Goal: Task Accomplishment & Management: Manage account settings

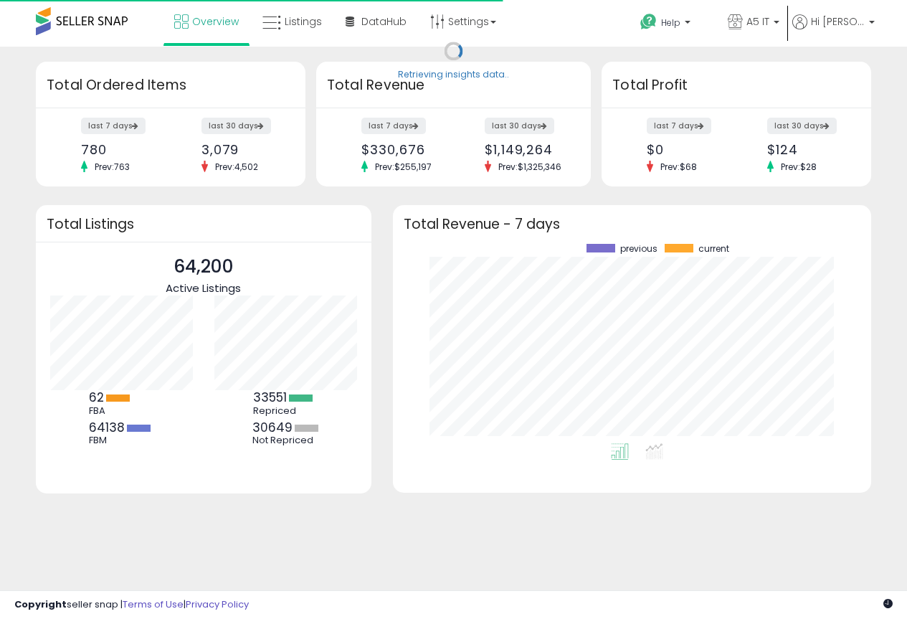
scroll to position [199, 449]
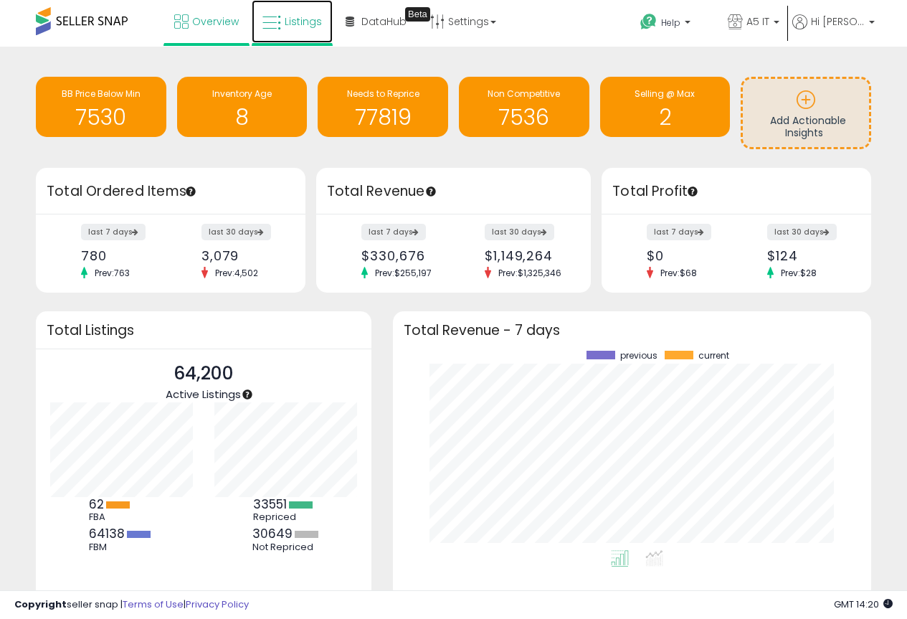
click at [288, 24] on span "Listings" at bounding box center [303, 21] width 37 height 14
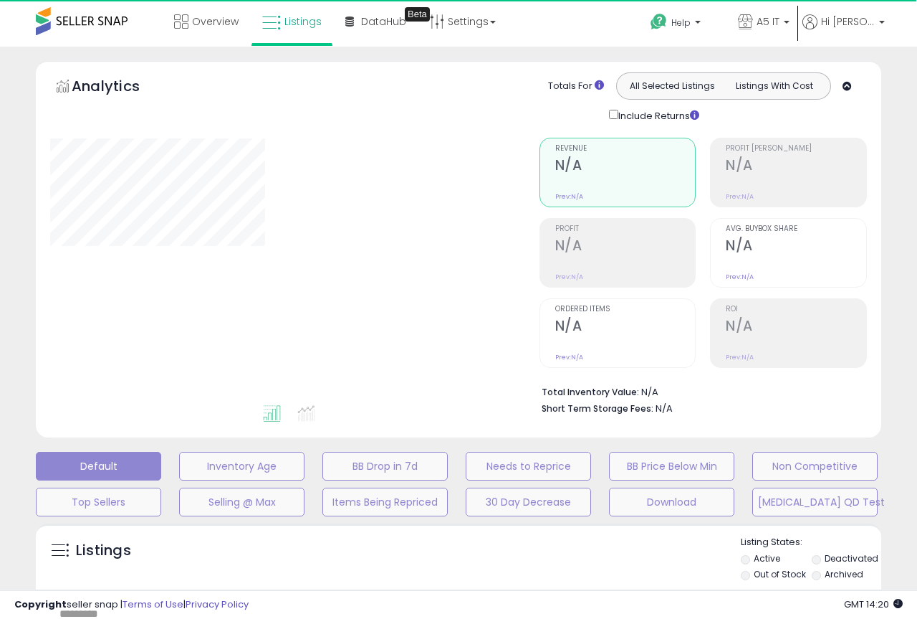
type input "*******"
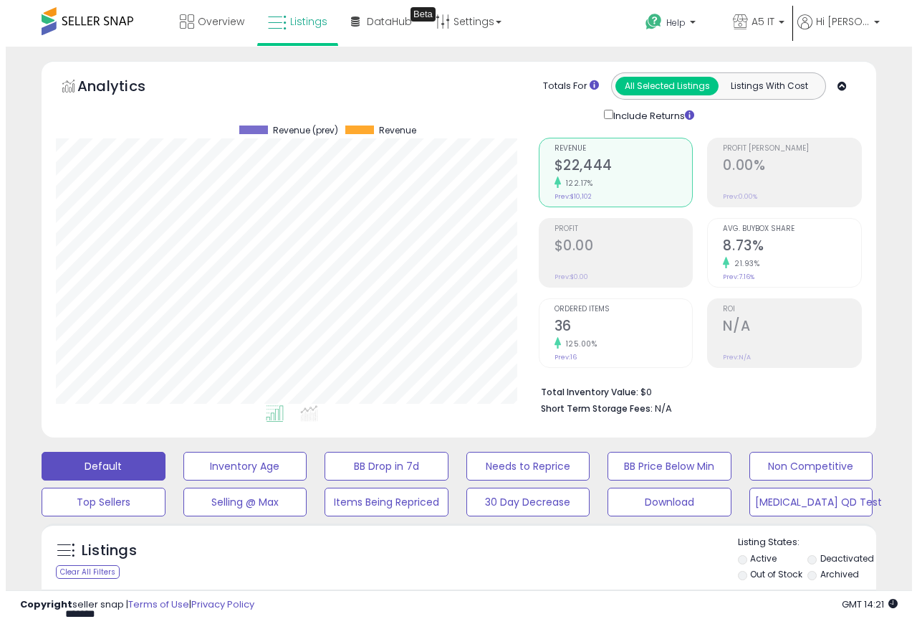
scroll to position [294, 483]
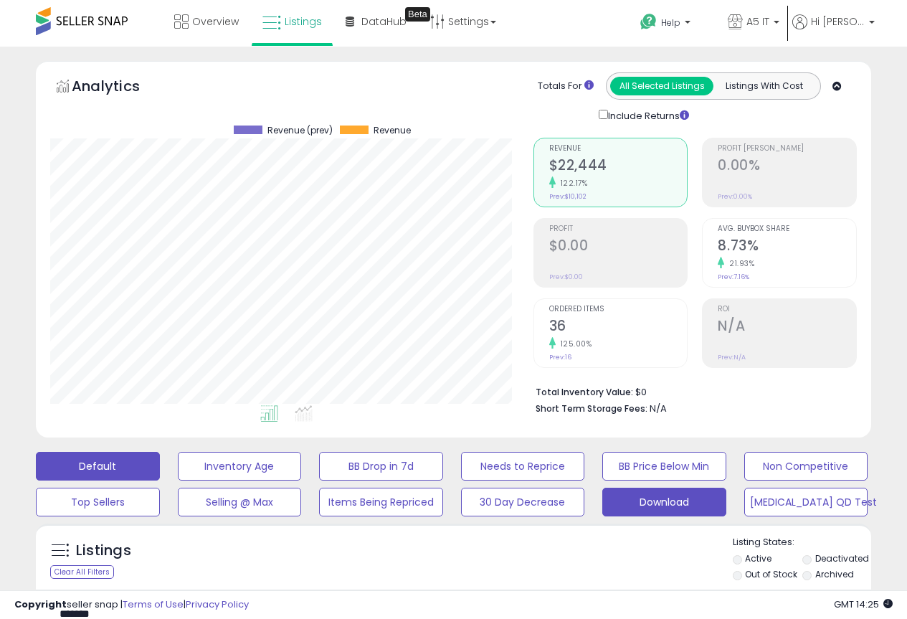
click at [664, 495] on button "Download" at bounding box center [664, 501] width 124 height 29
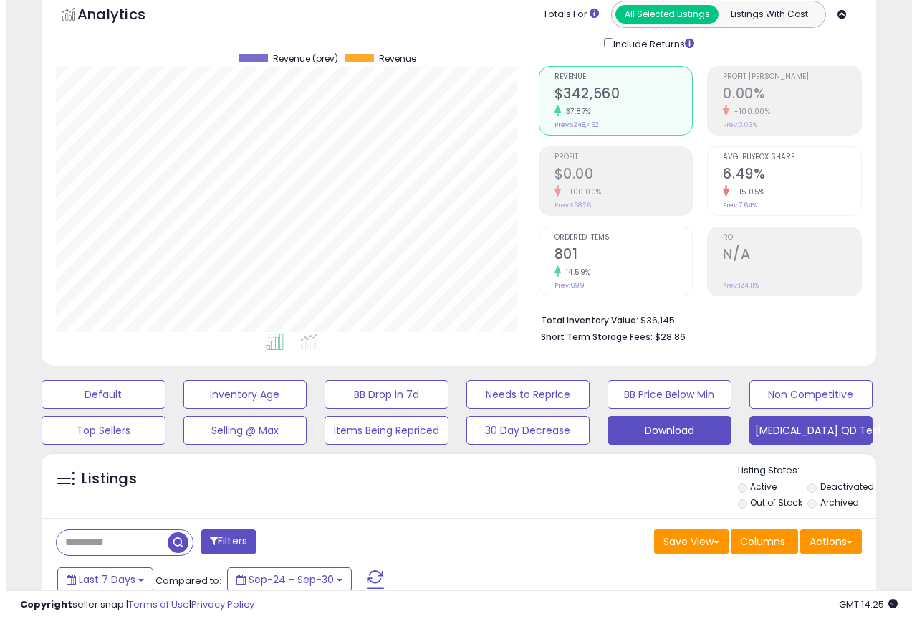
scroll to position [287, 0]
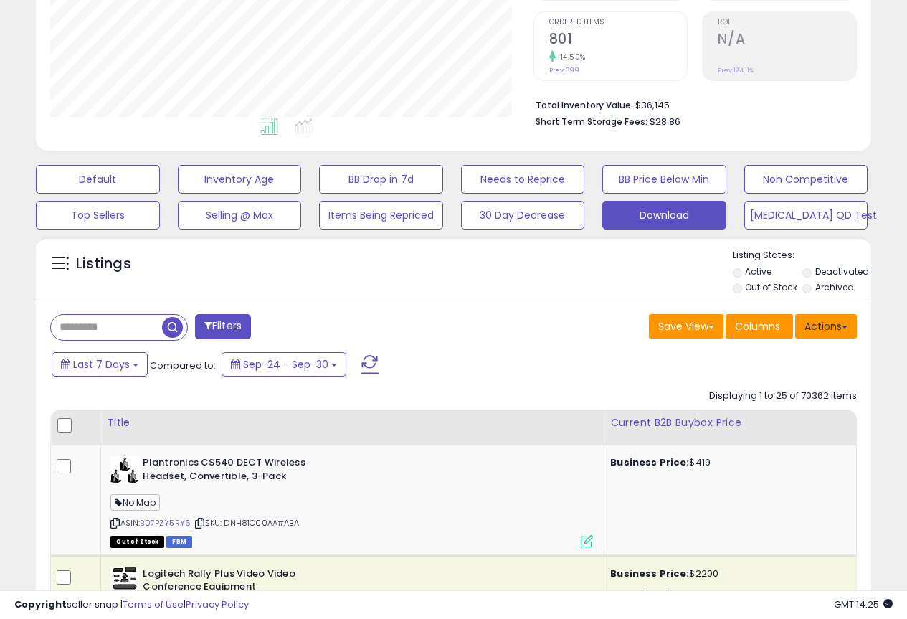
click at [831, 319] on button "Actions" at bounding box center [826, 326] width 62 height 24
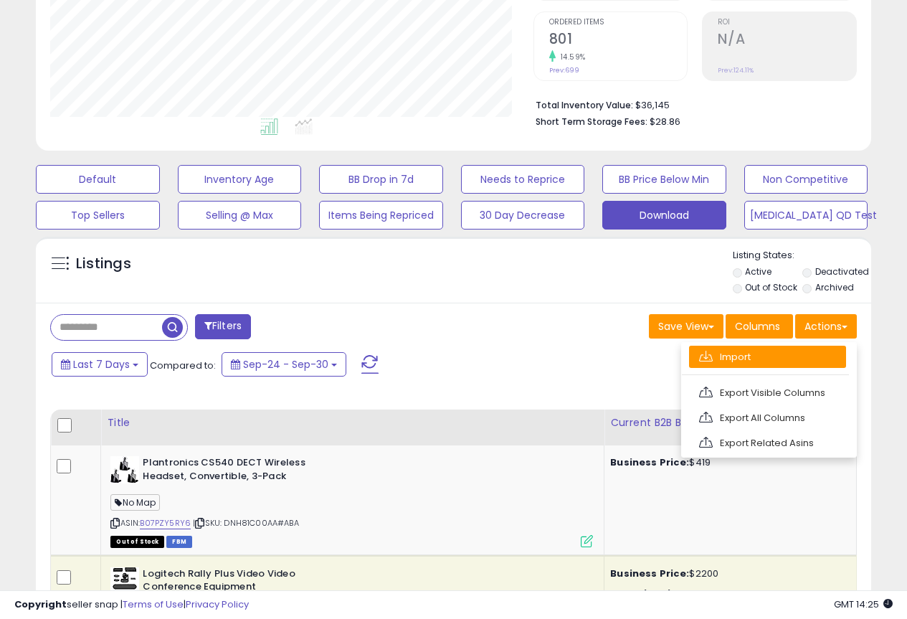
click at [775, 361] on link "Import" at bounding box center [767, 356] width 157 height 22
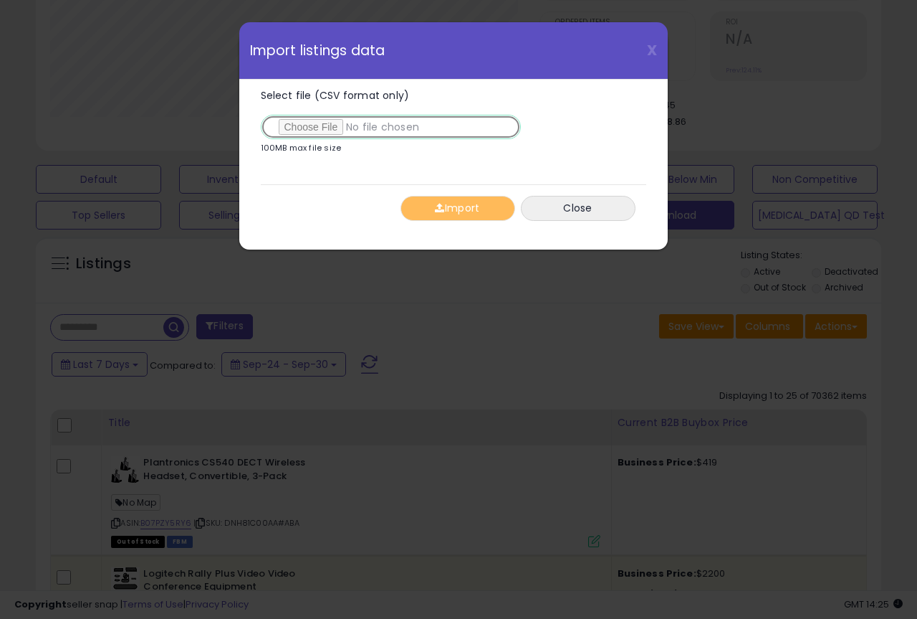
click at [318, 135] on input "Select file (CSV format only)" at bounding box center [391, 127] width 260 height 24
type input "**********"
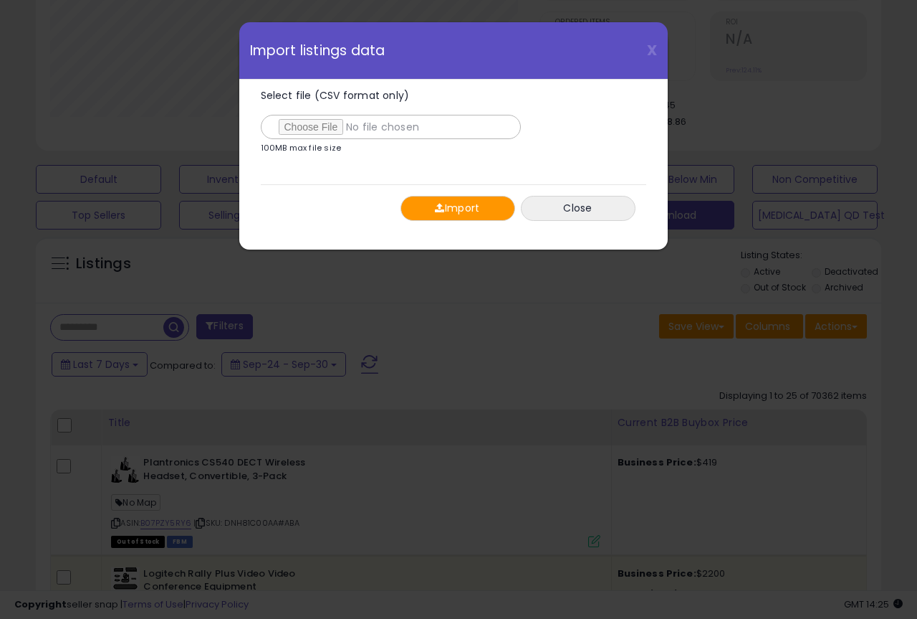
click at [458, 208] on button "Import" at bounding box center [458, 208] width 115 height 25
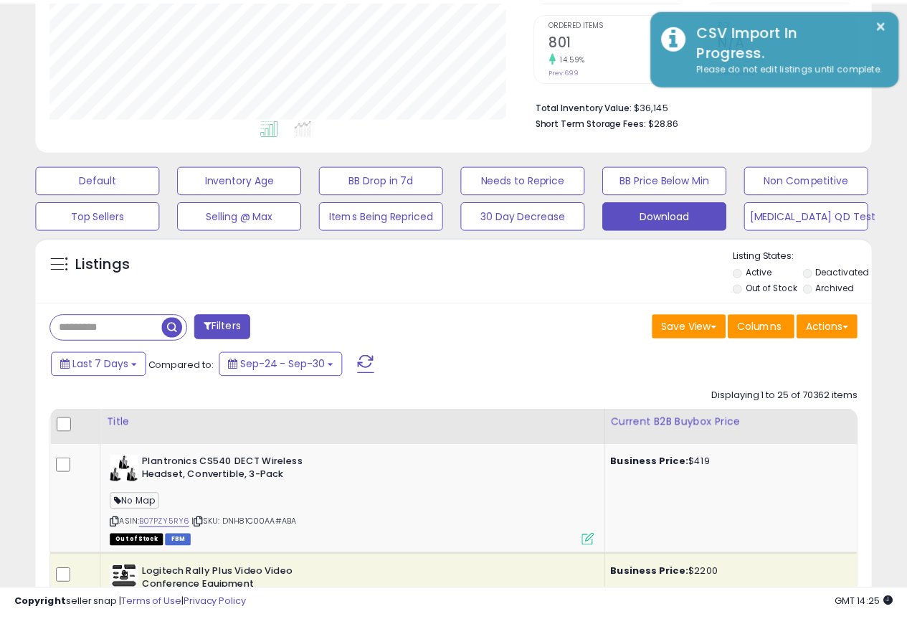
scroll to position [716415, 716226]
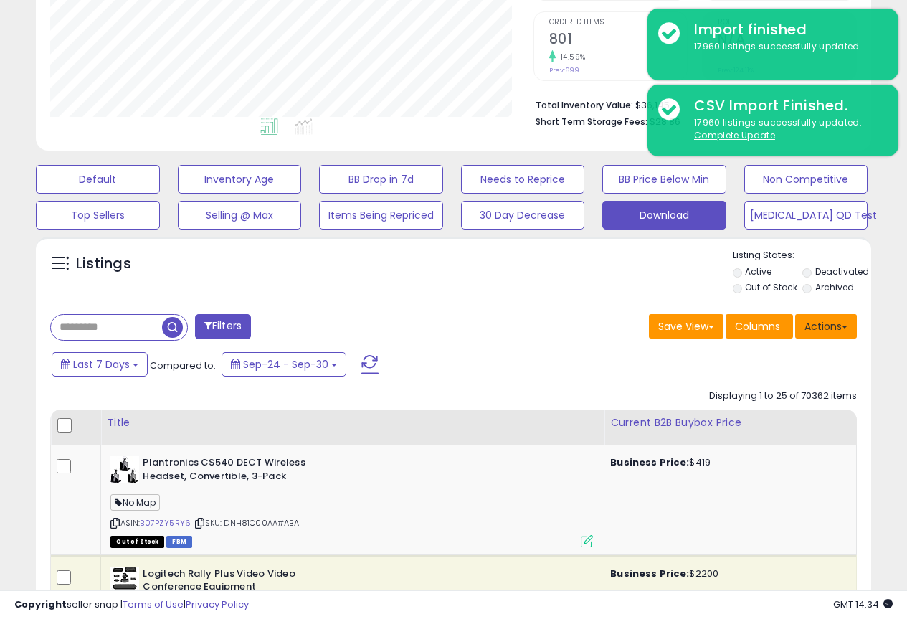
click at [834, 320] on button "Actions" at bounding box center [826, 326] width 62 height 24
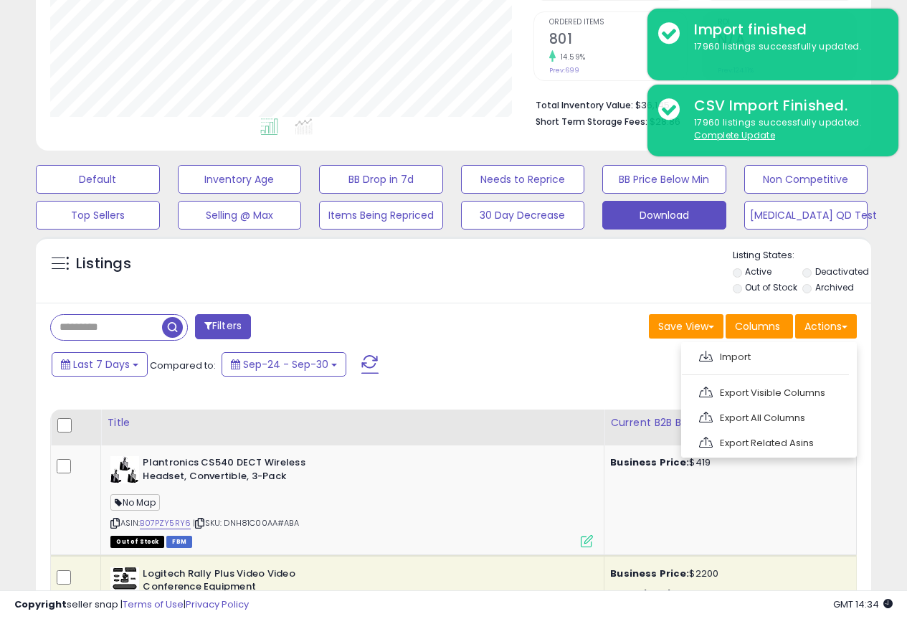
click at [780, 404] on ul "Import Export Visible Columns Export All Columns Export Related Asins" at bounding box center [769, 399] width 176 height 115
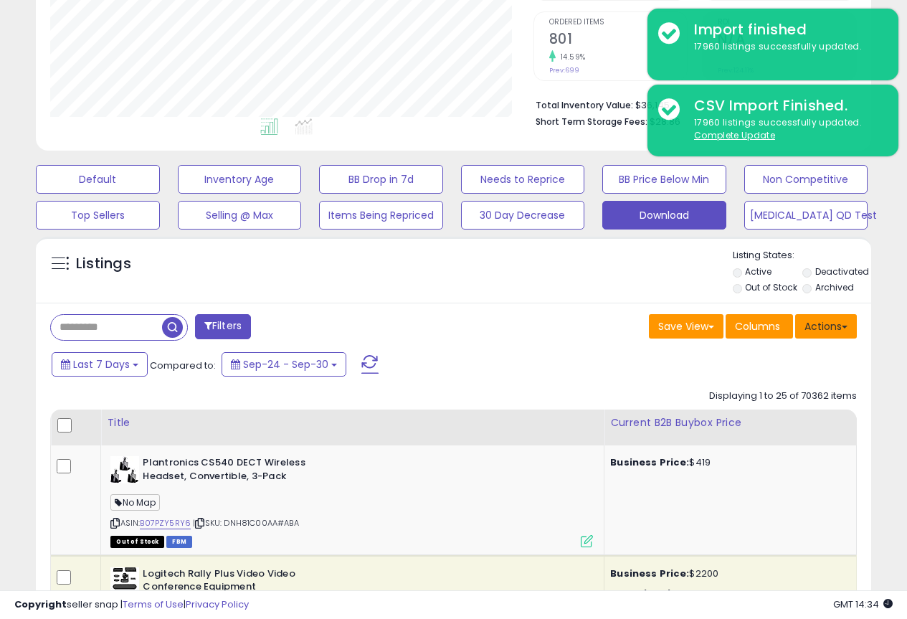
click at [821, 315] on button "Actions" at bounding box center [826, 326] width 62 height 24
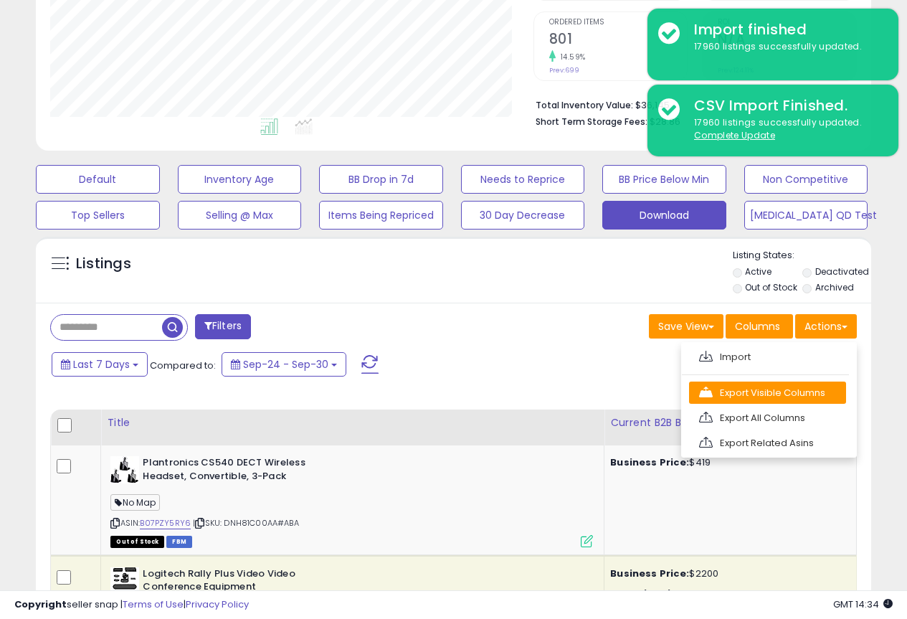
click at [781, 392] on link "Export Visible Columns" at bounding box center [767, 392] width 157 height 22
